Goal: Task Accomplishment & Management: Manage account settings

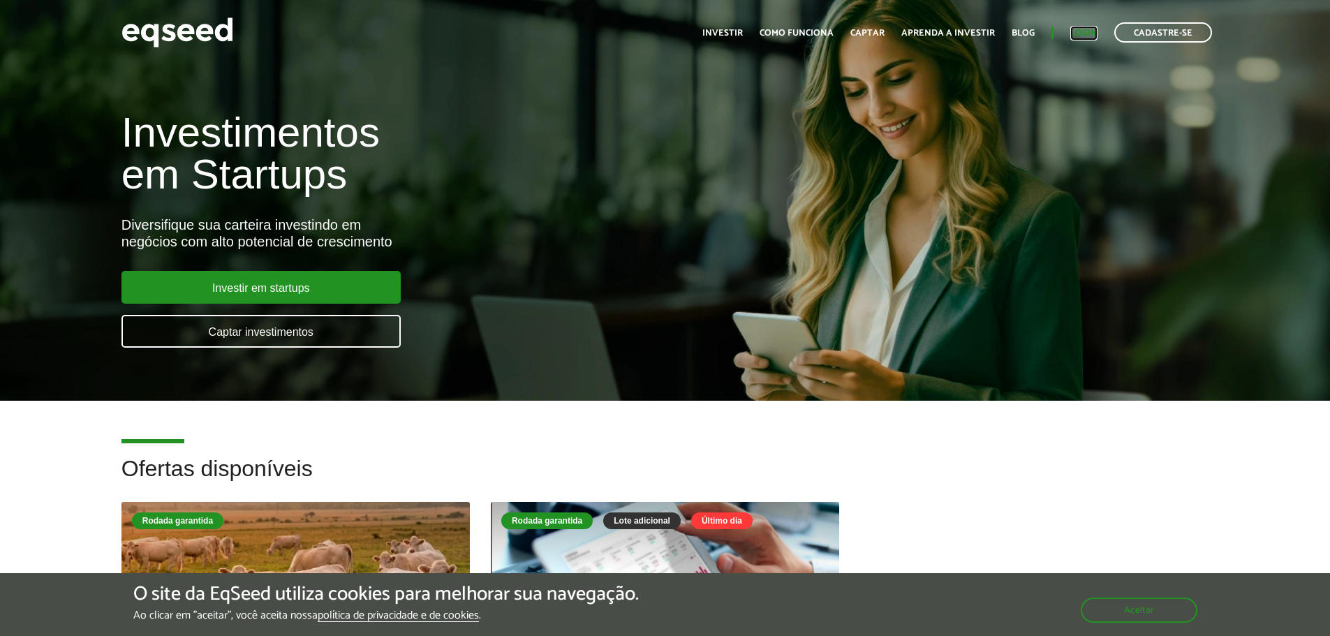
click at [1089, 34] on link "Login" at bounding box center [1084, 33] width 27 height 9
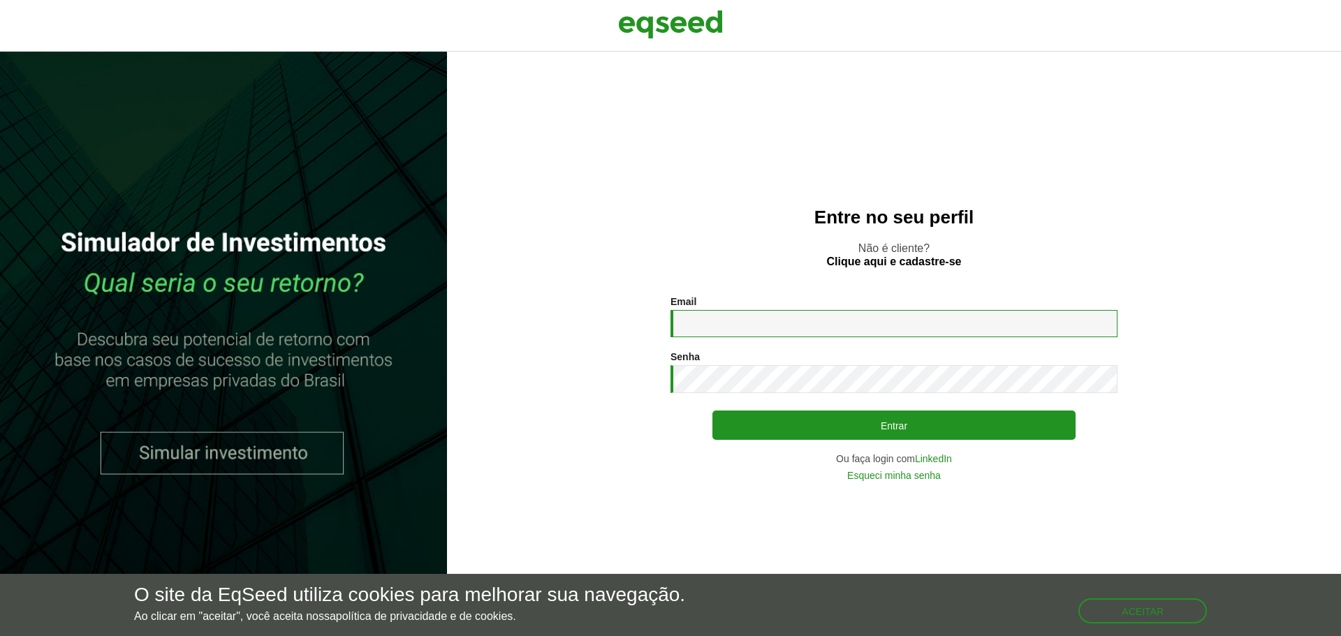
click at [753, 325] on input "Email *" at bounding box center [893, 323] width 447 height 27
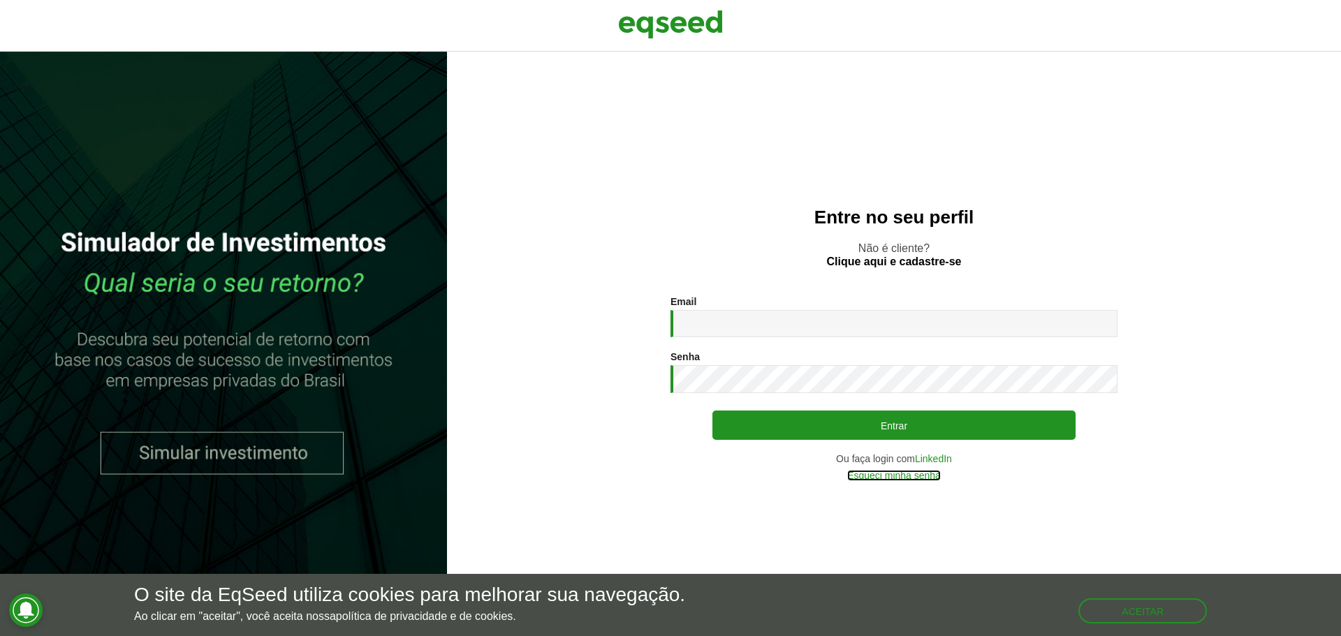
click at [885, 478] on link "Esqueci minha senha" at bounding box center [894, 476] width 94 height 10
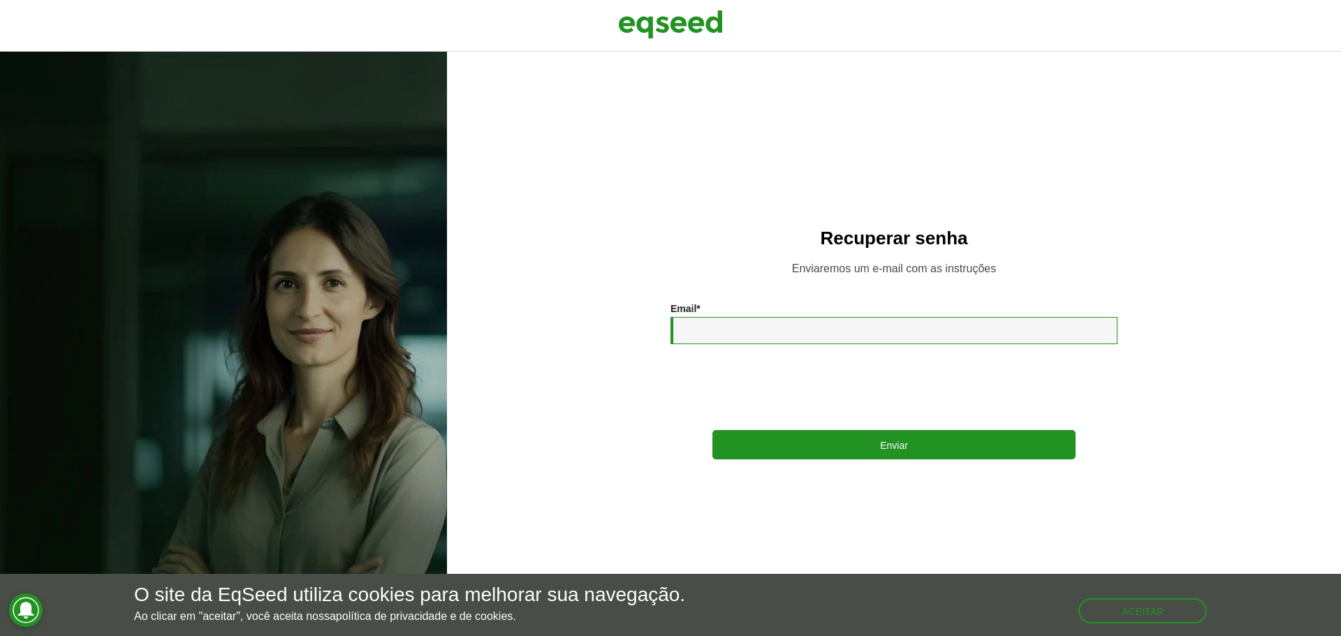
click at [725, 338] on input "Email *" at bounding box center [893, 330] width 447 height 27
type input "**********"
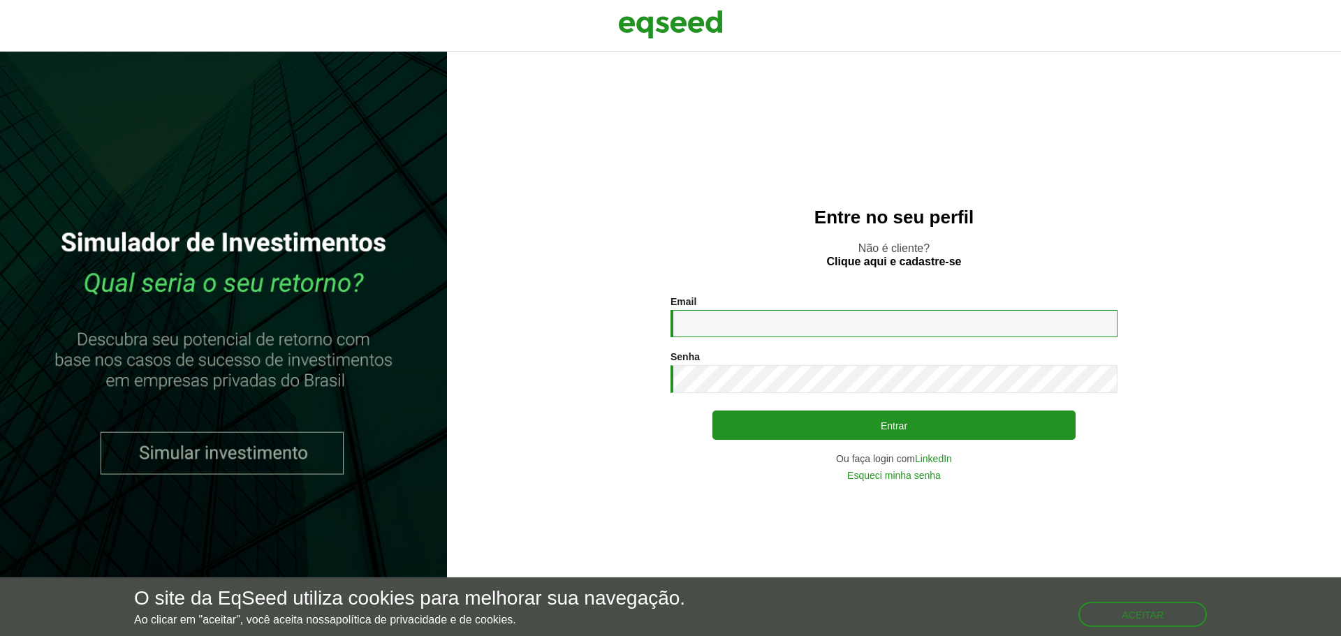
click at [762, 314] on input "Email *" at bounding box center [893, 323] width 447 height 27
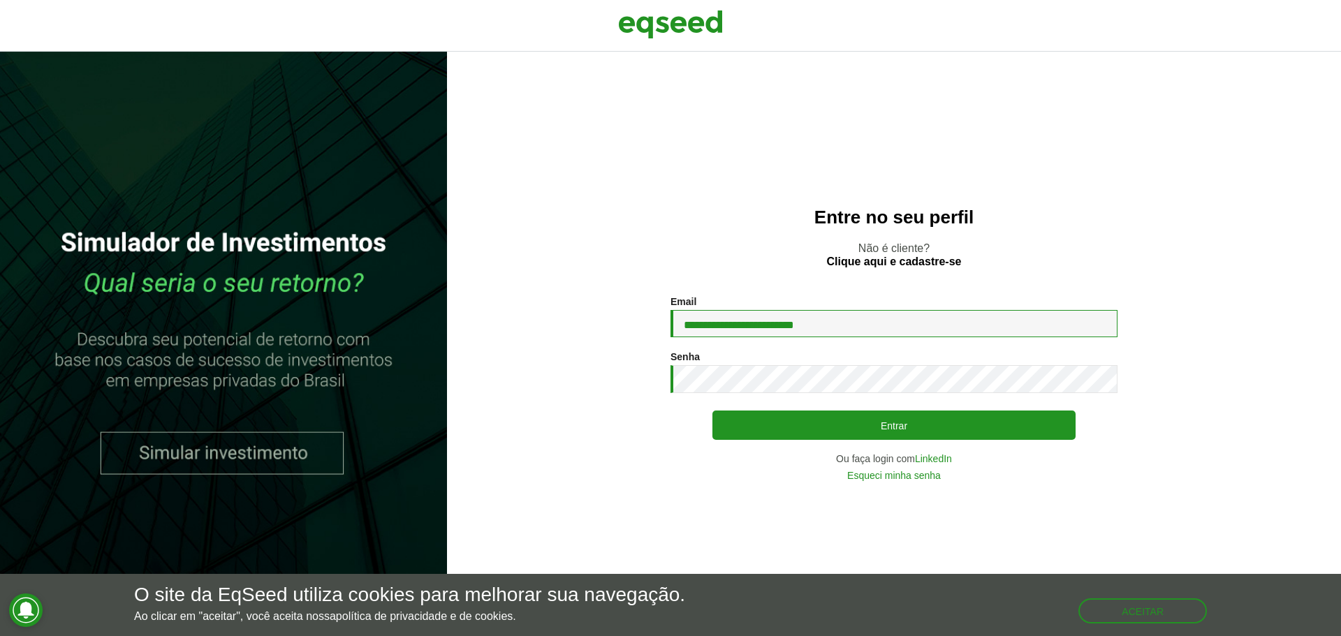
type input "**********"
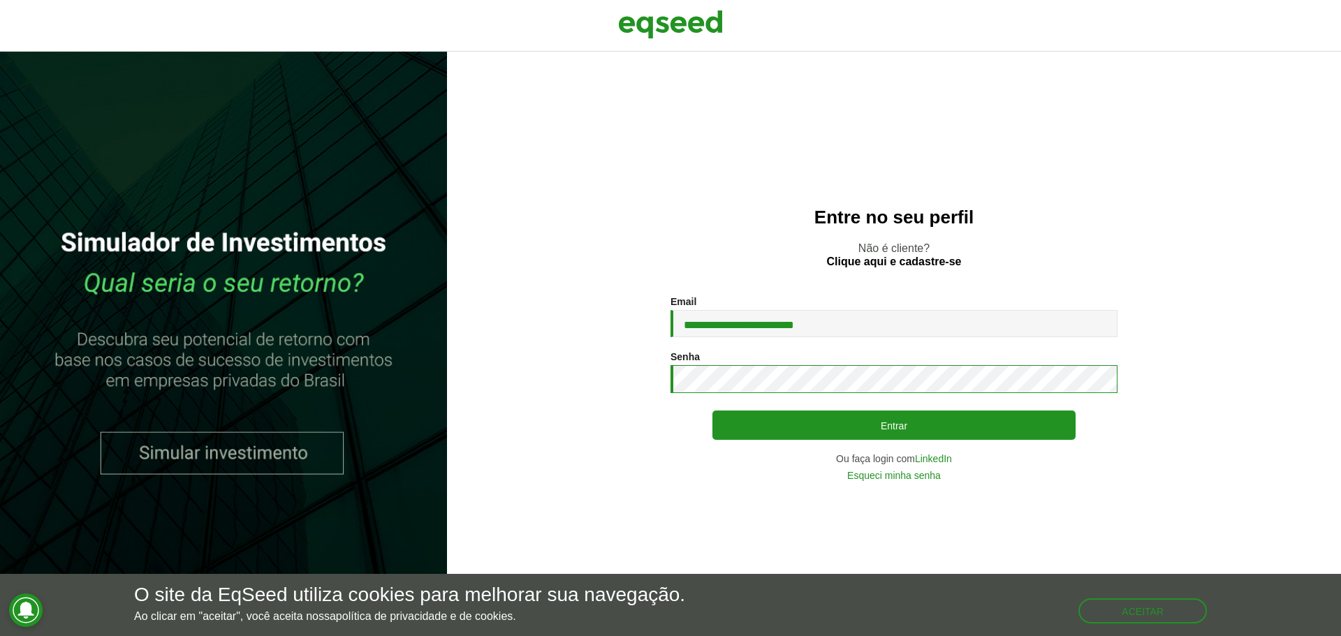
click at [712, 411] on button "Entrar" at bounding box center [893, 425] width 363 height 29
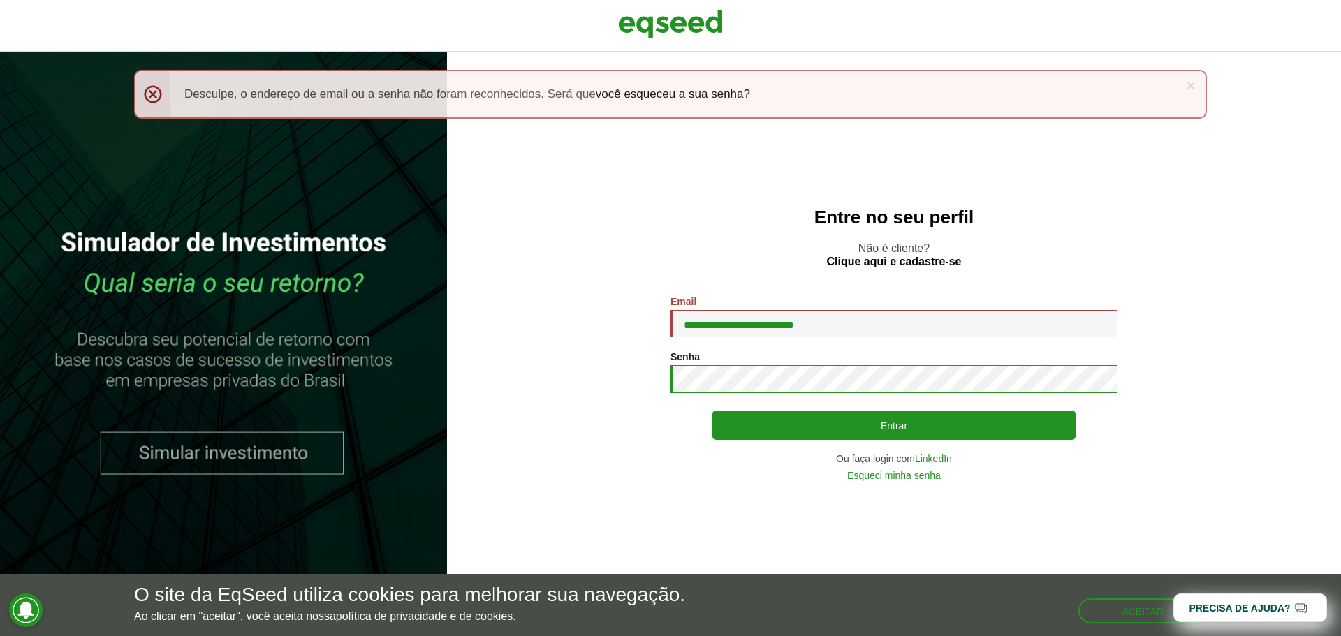
click at [712, 411] on button "Entrar" at bounding box center [893, 425] width 363 height 29
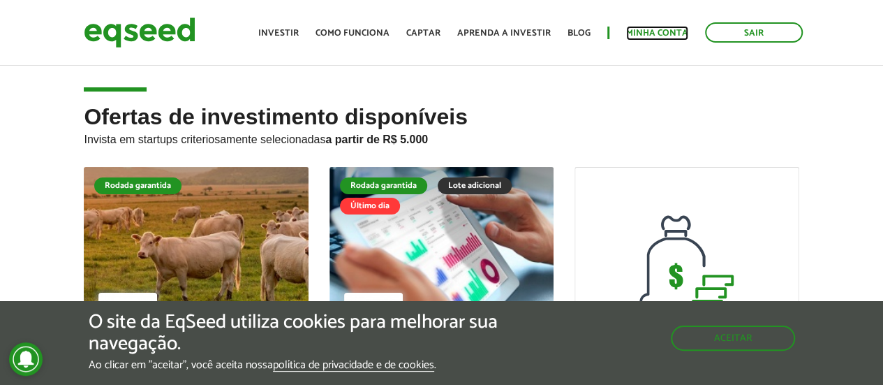
click at [656, 36] on link "Minha conta" at bounding box center [657, 33] width 62 height 9
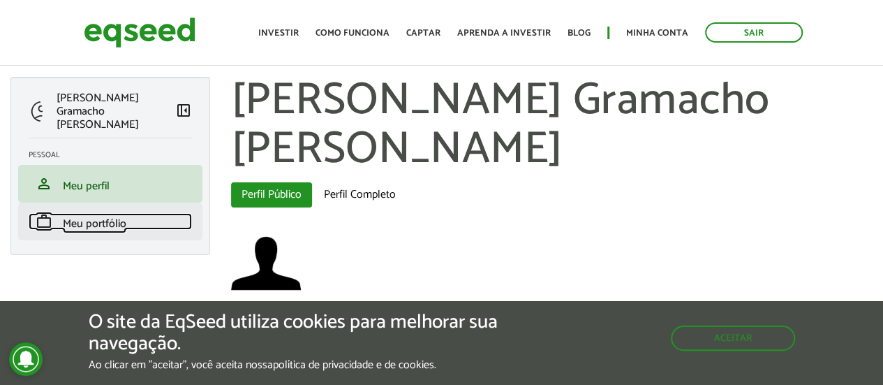
click at [66, 214] on span "Meu portfólio" at bounding box center [95, 223] width 64 height 19
